Goal: Task Accomplishment & Management: Complete application form

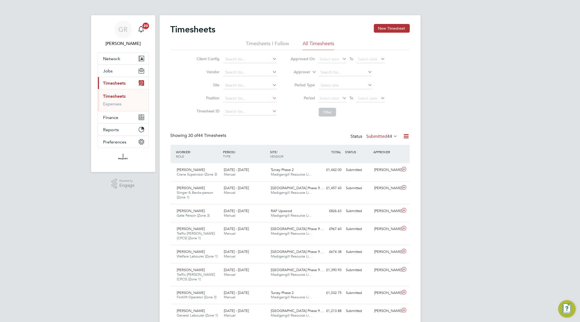
click at [407, 136] on icon at bounding box center [406, 136] width 7 height 7
click at [351, 148] on li "Export Timesheets" at bounding box center [372, 149] width 72 height 8
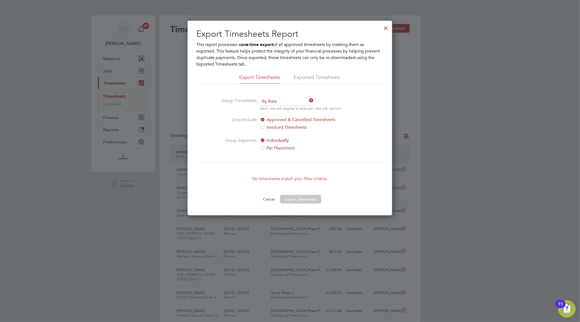
click at [387, 28] on div at bounding box center [386, 27] width 10 height 10
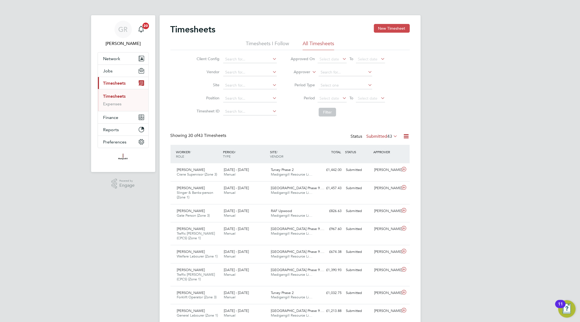
click at [396, 28] on button "New Timesheet" at bounding box center [392, 28] width 36 height 9
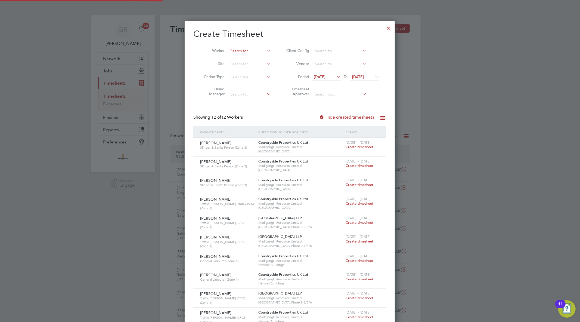
scroll to position [409, 210]
click at [249, 51] on input at bounding box center [249, 51] width 43 height 8
click at [251, 56] on li "[PERSON_NAME]" at bounding box center [250, 58] width 44 height 7
type input "[PERSON_NAME]"
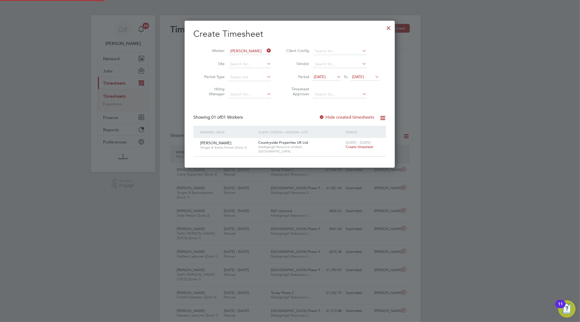
click at [334, 116] on label "Hide created timesheets" at bounding box center [346, 116] width 55 height 5
click at [366, 148] on span "Create timesheet" at bounding box center [360, 146] width 28 height 5
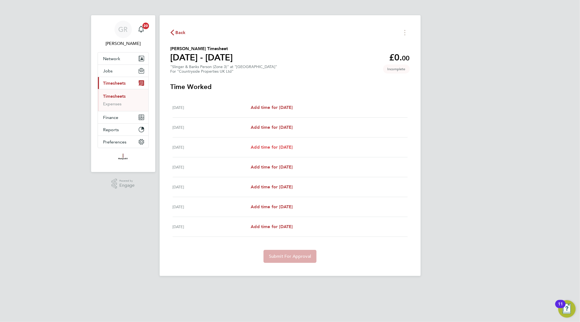
click at [276, 149] on span "Add time for [DATE]" at bounding box center [272, 146] width 42 height 5
select select "30"
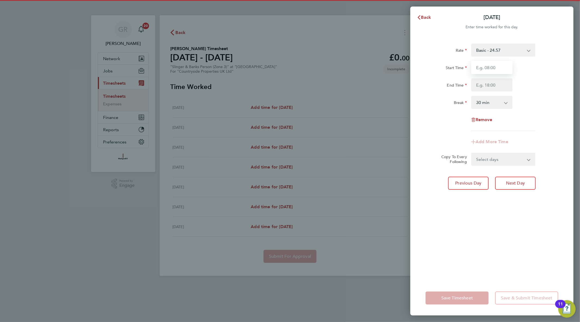
click at [497, 70] on input "Start Time" at bounding box center [491, 67] width 41 height 13
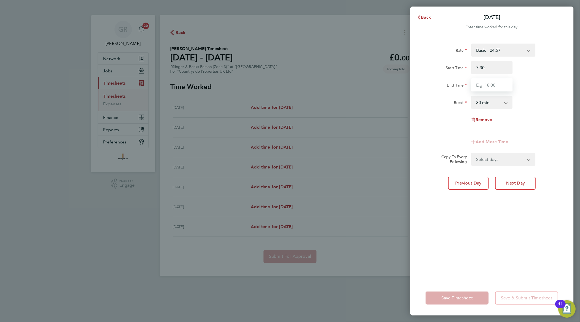
type input "07:30"
type input "18:00"
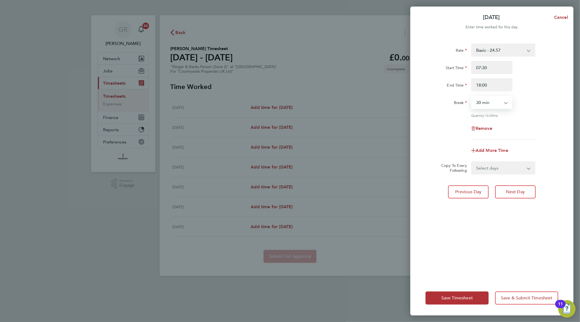
click at [496, 163] on select "Select days Day Weekday (Mon-Fri) Weekend (Sat-Sun) [DATE] [DATE] [DATE] [DATE]" at bounding box center [500, 168] width 57 height 12
click at [457, 298] on span "Save Timesheet" at bounding box center [457, 297] width 32 height 5
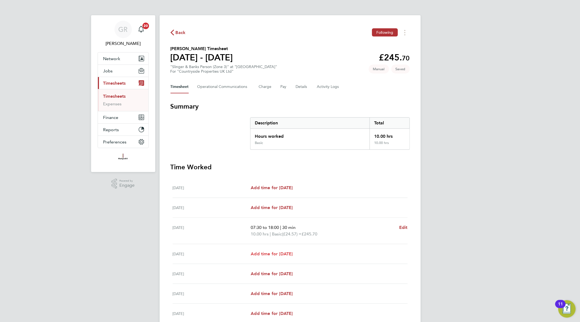
click at [290, 253] on span "Add time for [DATE]" at bounding box center [272, 253] width 42 height 5
select select "30"
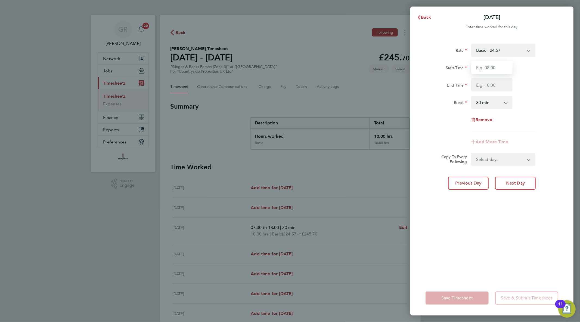
click at [482, 68] on input "Start Time" at bounding box center [491, 67] width 41 height 13
type input "07:30"
type input "18:00"
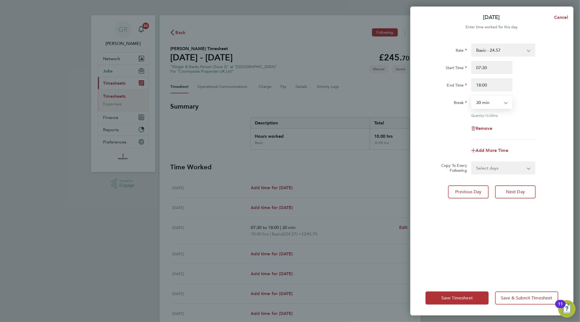
click at [509, 167] on select "Select days Day Weekend (Sat-Sun) [DATE] [DATE] [DATE]" at bounding box center [500, 168] width 57 height 12
select select "DAY"
click at [472, 162] on select "Select days Day Weekend (Sat-Sun) [DATE] [DATE] [DATE]" at bounding box center [500, 168] width 57 height 12
select select "[DATE]"
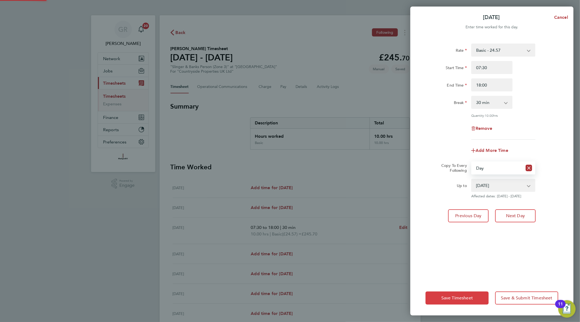
click at [445, 295] on button "Save Timesheet" at bounding box center [457, 297] width 63 height 13
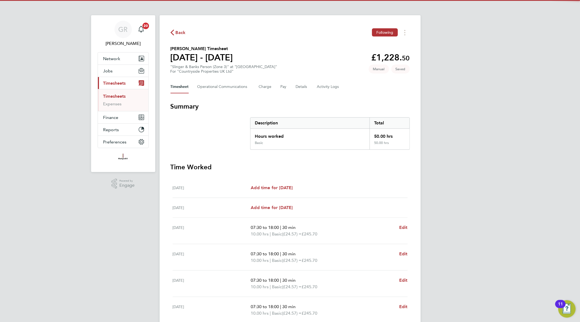
scroll to position [60, 0]
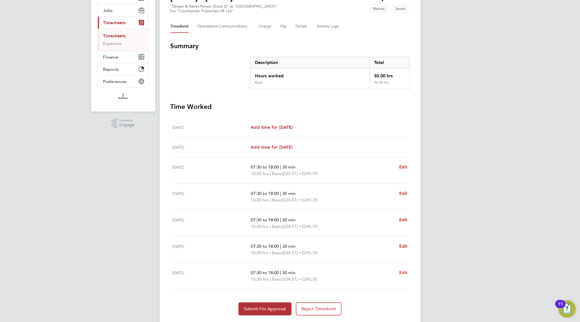
click at [401, 270] on span "Edit" at bounding box center [403, 272] width 8 height 5
select select "30"
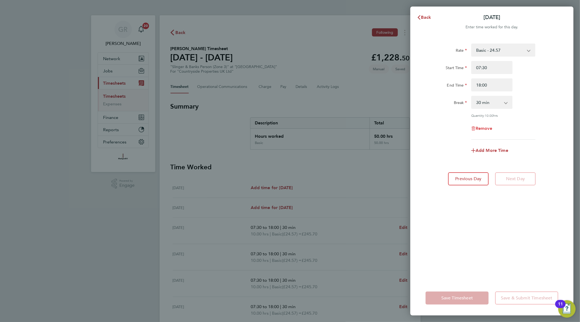
click at [489, 127] on span "Remove" at bounding box center [484, 128] width 17 height 5
select select "null"
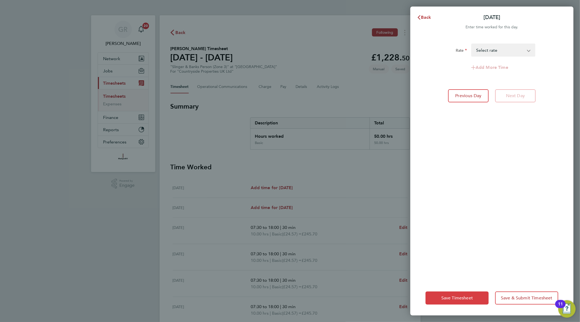
click at [466, 300] on span "Save Timesheet" at bounding box center [457, 297] width 32 height 5
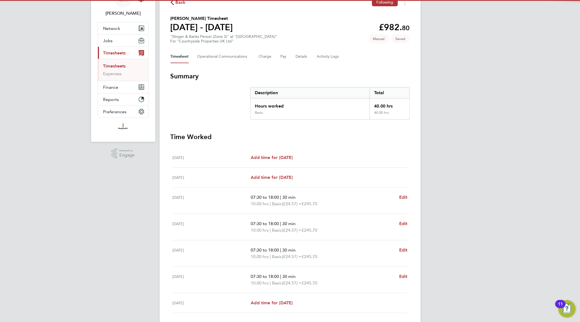
scroll to position [69, 0]
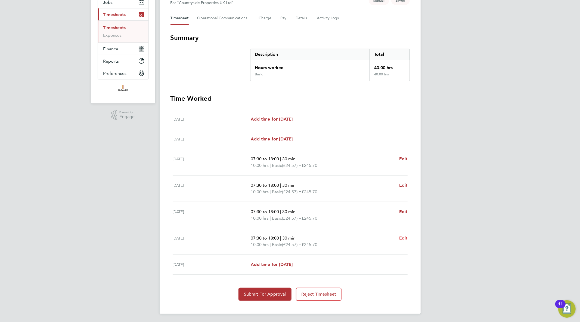
click at [404, 237] on span "Edit" at bounding box center [403, 237] width 8 height 5
select select "30"
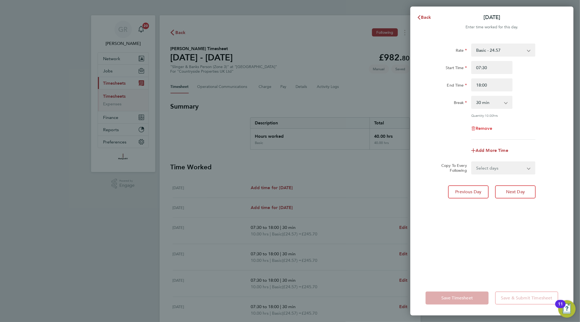
click at [488, 129] on span "Remove" at bounding box center [484, 128] width 17 height 5
select select "null"
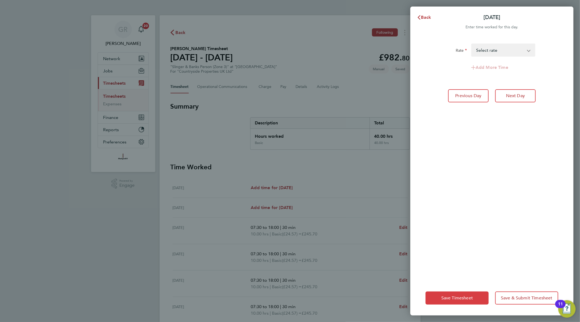
click at [459, 297] on span "Save Timesheet" at bounding box center [457, 297] width 32 height 5
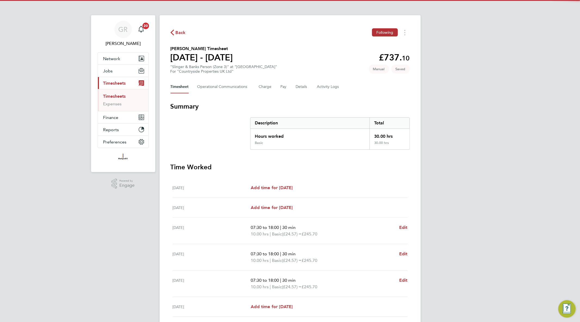
scroll to position [60, 0]
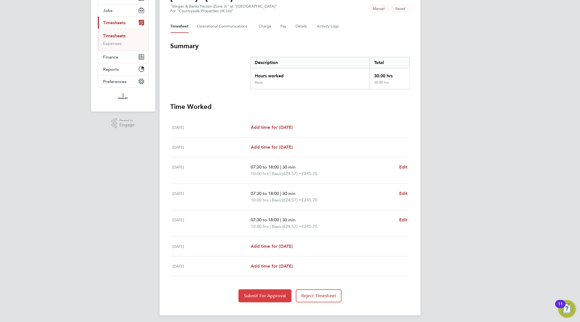
click at [263, 297] on span "Submit For Approval" at bounding box center [265, 295] width 42 height 5
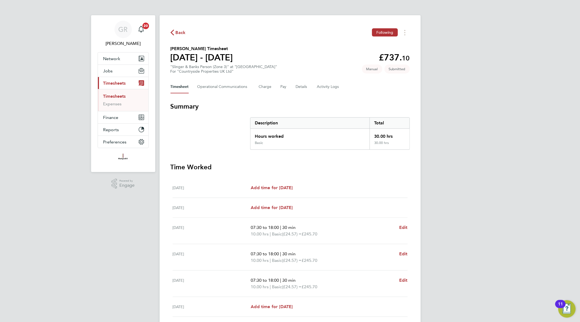
click at [120, 96] on link "Timesheets" at bounding box center [114, 96] width 23 height 5
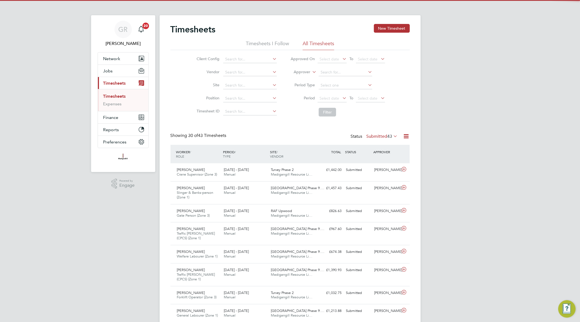
scroll to position [14, 47]
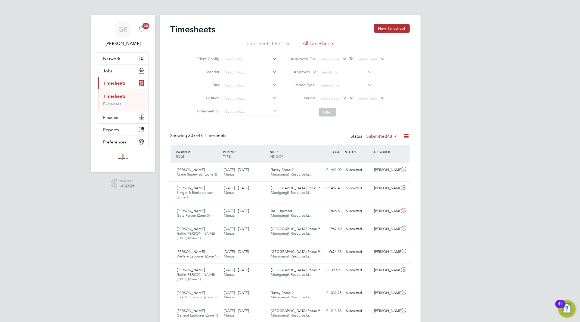
click at [143, 26] on span "20" at bounding box center [145, 26] width 7 height 7
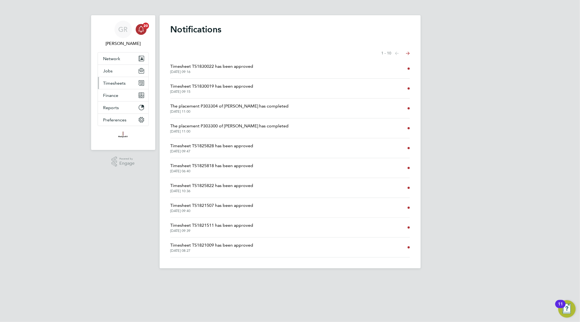
click at [119, 82] on span "Timesheets" at bounding box center [114, 82] width 23 height 5
click at [119, 95] on link "Timesheets" at bounding box center [114, 96] width 23 height 5
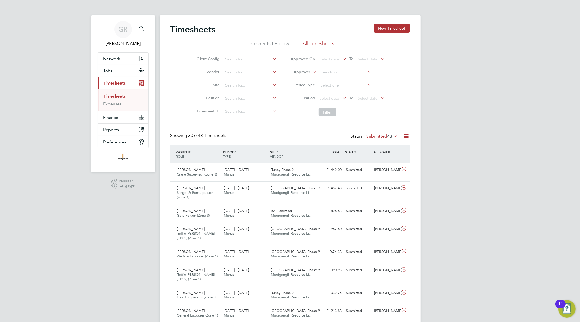
click at [404, 136] on icon at bounding box center [406, 136] width 7 height 7
click at [392, 148] on li "Export Timesheets" at bounding box center [372, 149] width 72 height 8
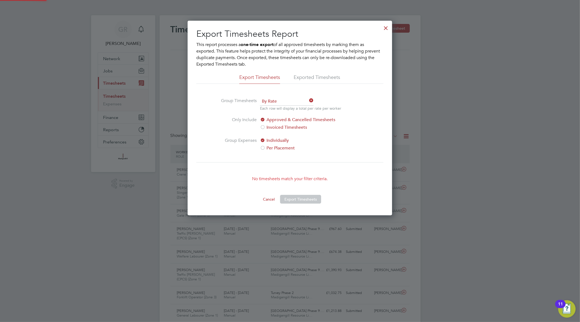
scroll to position [194, 204]
click at [392, 27] on div "Export Timesheets Report This report processes a one-time export of all approve…" at bounding box center [290, 118] width 204 height 194
click at [387, 27] on div at bounding box center [386, 27] width 10 height 10
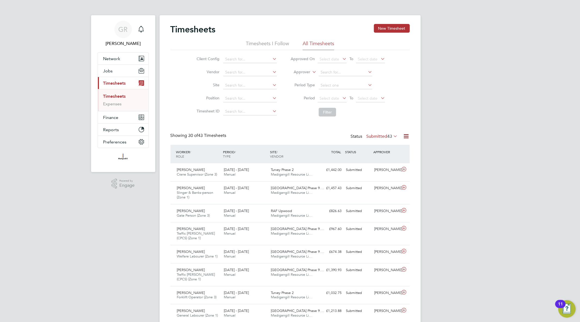
scroll to position [14, 47]
click at [407, 136] on icon at bounding box center [406, 136] width 7 height 7
click at [380, 148] on li "Export Timesheets" at bounding box center [372, 149] width 72 height 8
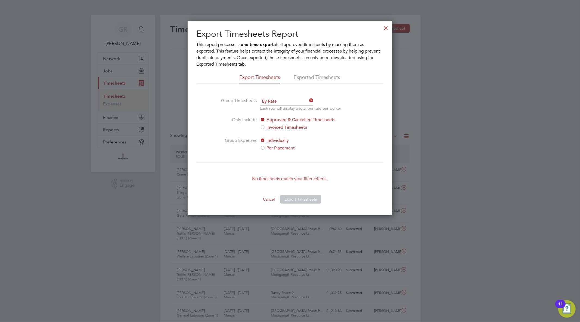
click at [386, 26] on div at bounding box center [386, 27] width 10 height 10
